Goal: Task Accomplishment & Management: Manage account settings

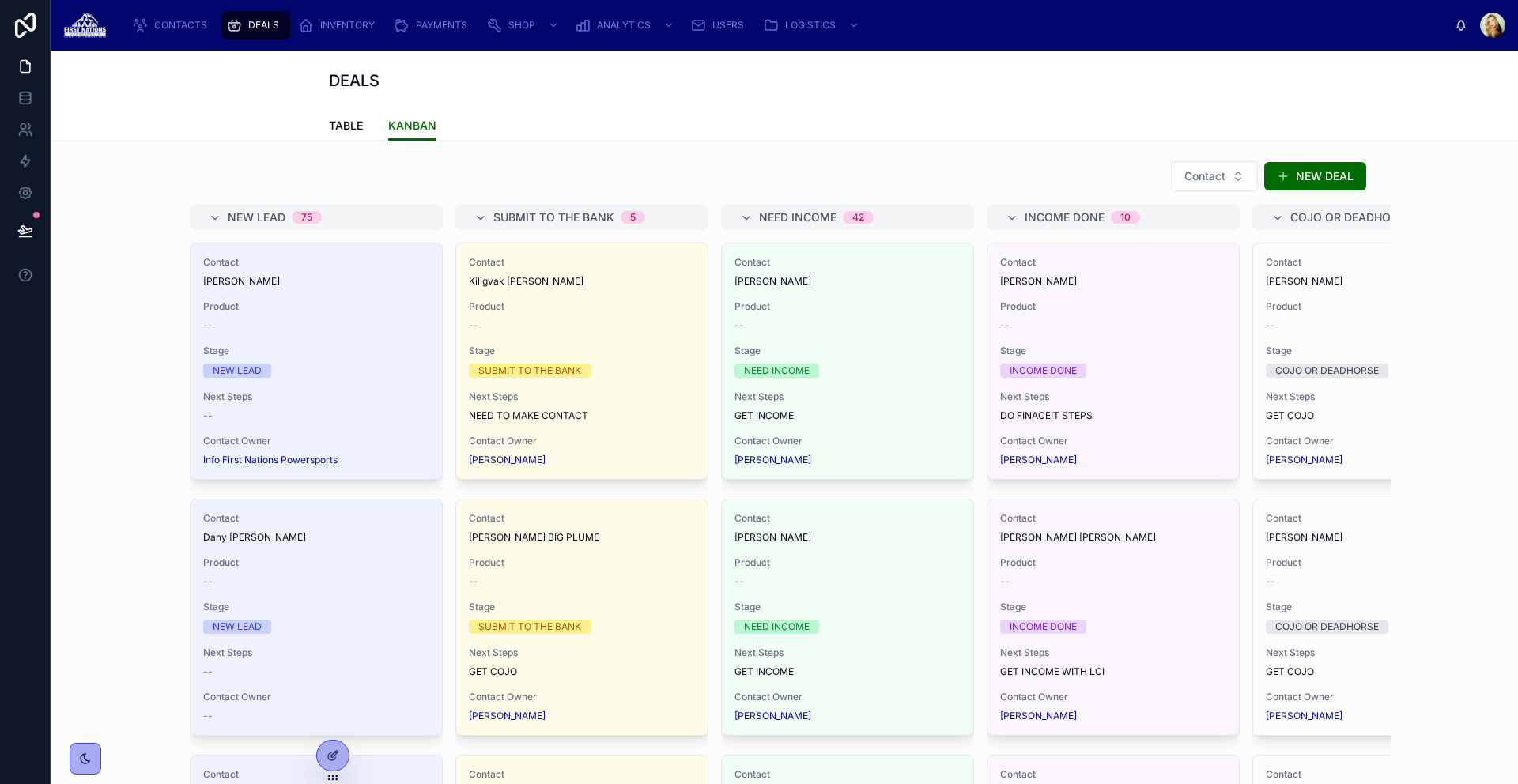
scroll to position [0, 1131]
